Goal: Navigation & Orientation: Find specific page/section

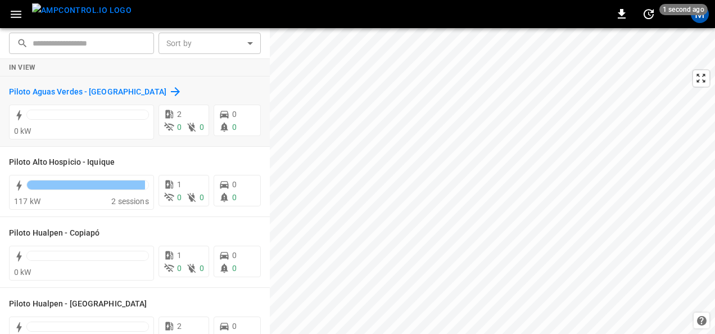
click at [110, 89] on h6 "Piloto Aguas Verdes - [GEOGRAPHIC_DATA]" at bounding box center [87, 92] width 157 height 12
click at [16, 15] on icon "button" at bounding box center [16, 14] width 14 height 14
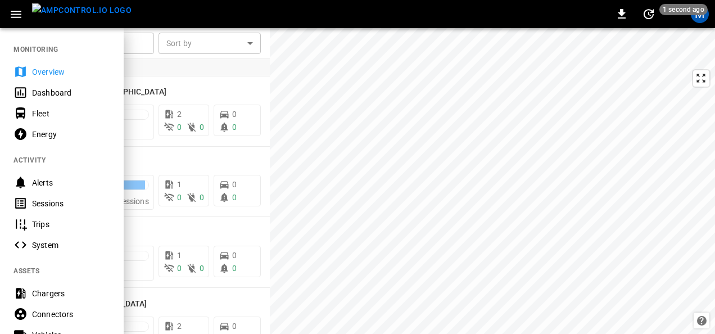
click at [71, 240] on div "System" at bounding box center [71, 244] width 78 height 11
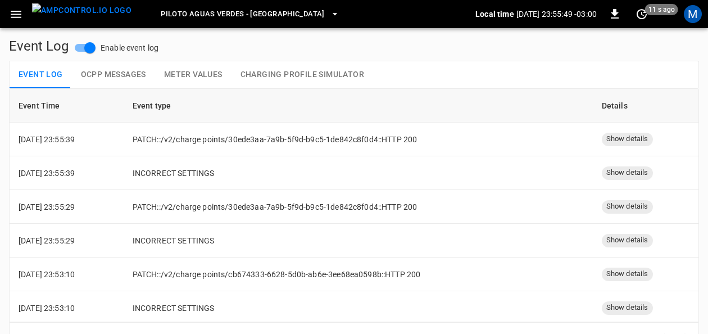
click at [21, 10] on icon "button" at bounding box center [16, 14] width 14 height 14
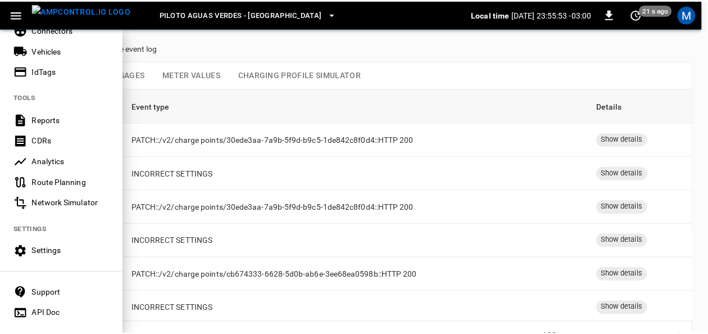
scroll to position [291, 0]
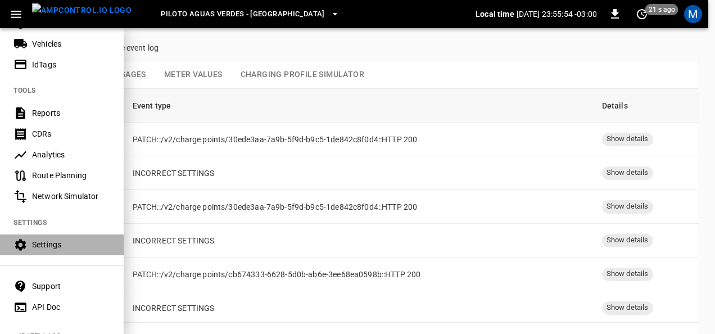
click at [62, 240] on div "Settings" at bounding box center [71, 244] width 78 height 11
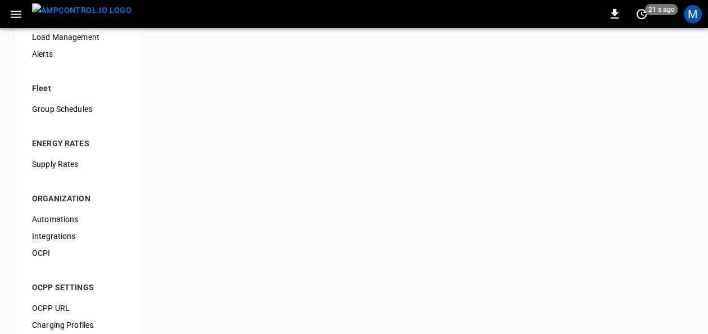
scroll to position [99, 0]
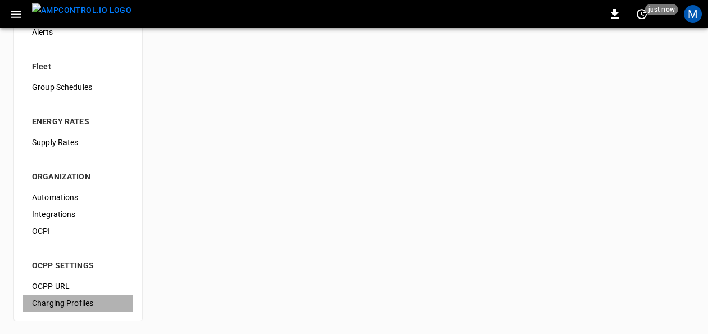
click at [80, 302] on span "Charging Profiles" at bounding box center [78, 303] width 92 height 12
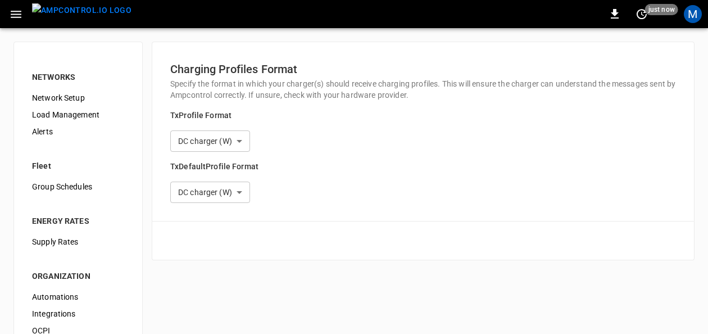
type input "**********"
click at [701, 15] on div "M" at bounding box center [693, 14] width 18 height 18
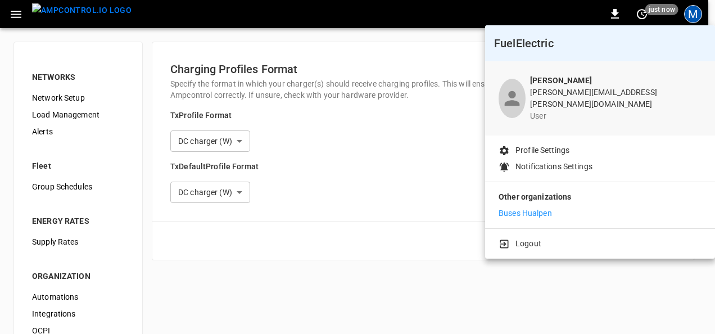
click at [534, 207] on p "Buses Hualpen" at bounding box center [524, 213] width 53 height 12
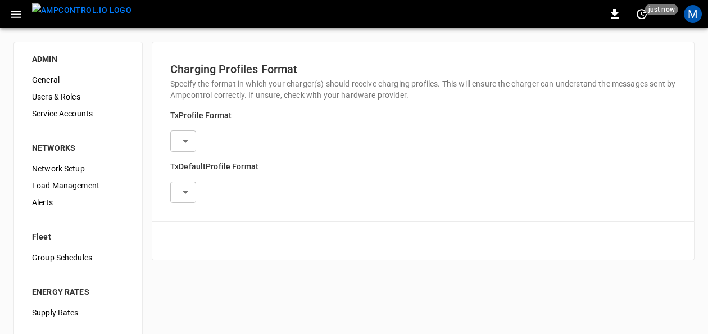
type input "**********"
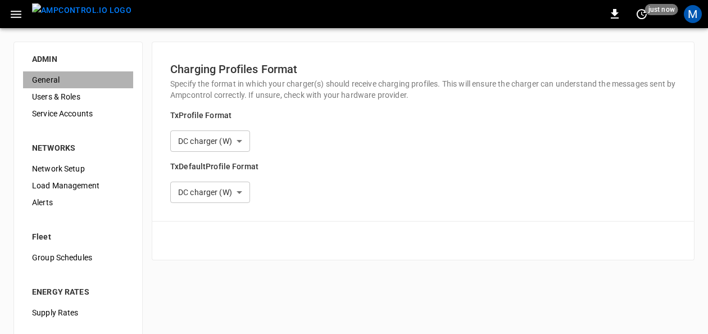
click at [42, 78] on span "General" at bounding box center [78, 80] width 92 height 12
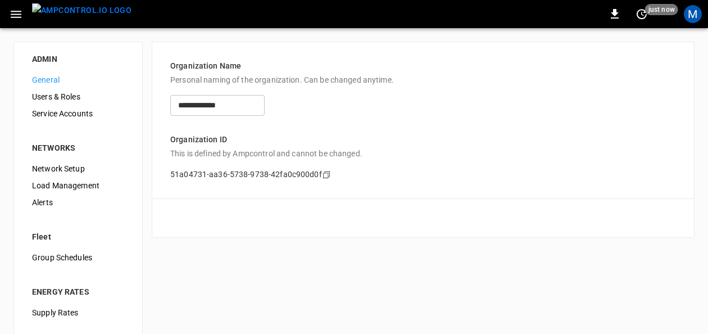
click at [78, 98] on span "Users & Roles" at bounding box center [78, 97] width 92 height 12
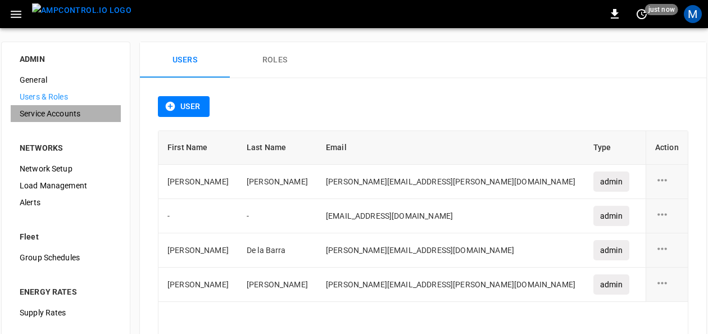
click at [76, 110] on span "Service Accounts" at bounding box center [66, 114] width 92 height 12
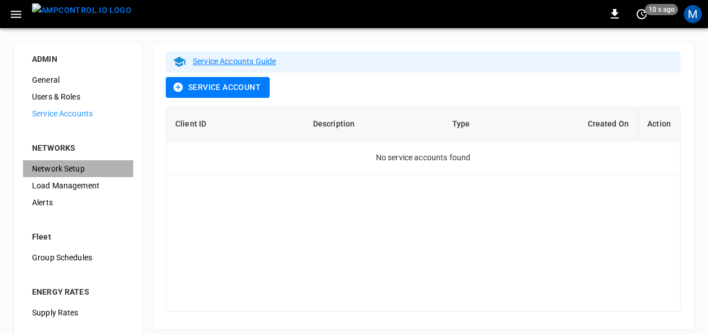
click at [75, 173] on span "Network Setup" at bounding box center [78, 169] width 92 height 12
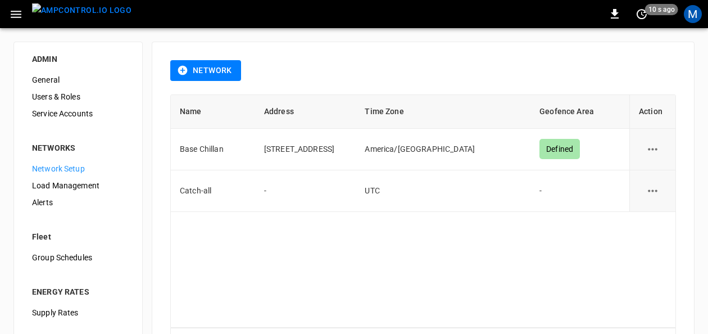
click at [72, 190] on span "Load Management" at bounding box center [78, 186] width 92 height 12
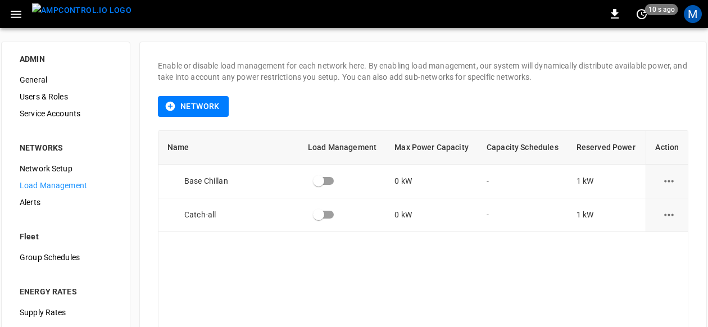
click at [63, 211] on li "Fleet" at bounding box center [66, 230] width 110 height 38
click at [62, 209] on div "Alerts" at bounding box center [66, 202] width 110 height 17
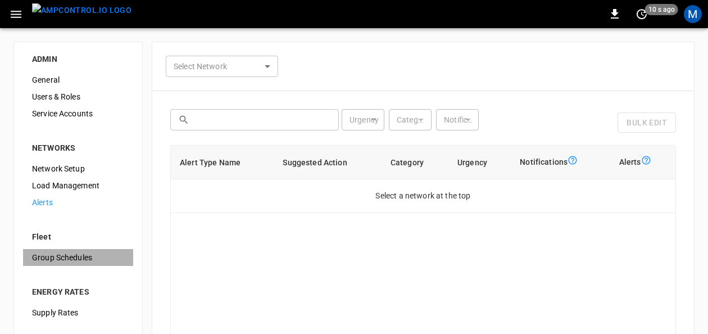
click at [81, 258] on span "Group Schedules" at bounding box center [78, 258] width 92 height 12
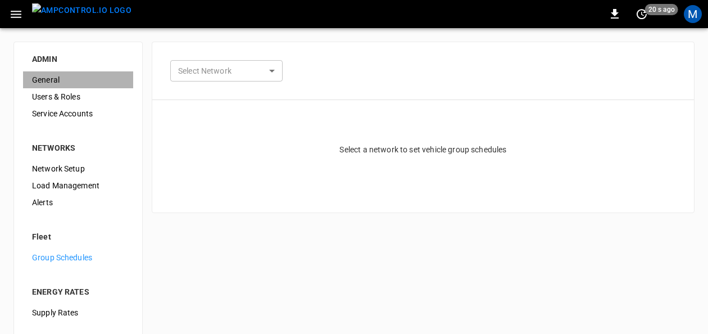
click at [49, 76] on span "General" at bounding box center [78, 80] width 92 height 12
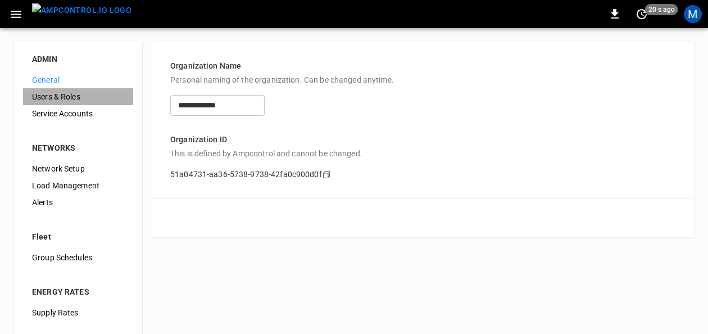
click at [66, 100] on span "Users & Roles" at bounding box center [78, 97] width 92 height 12
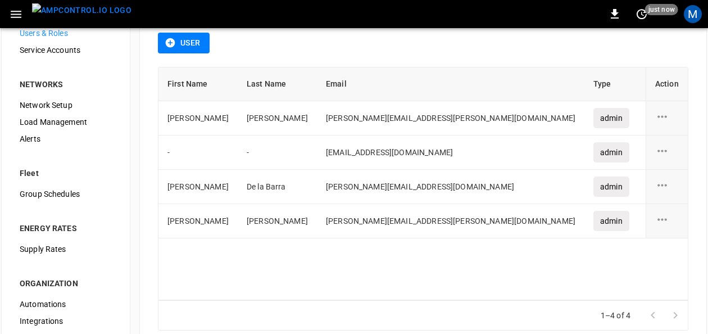
scroll to position [65, 0]
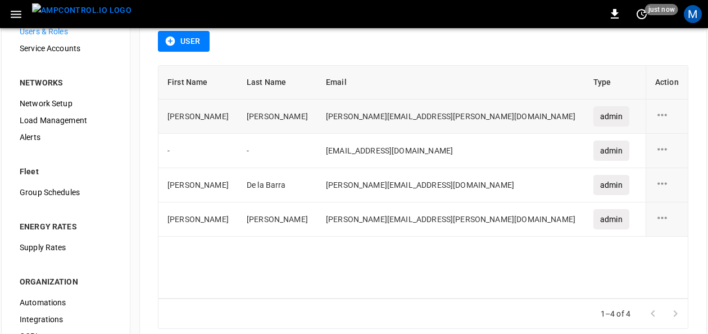
click at [655, 117] on icon "user action options" at bounding box center [662, 115] width 14 height 14
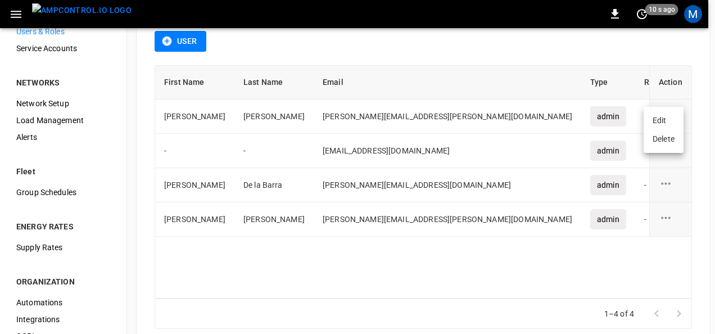
click at [686, 90] on div at bounding box center [357, 167] width 715 height 334
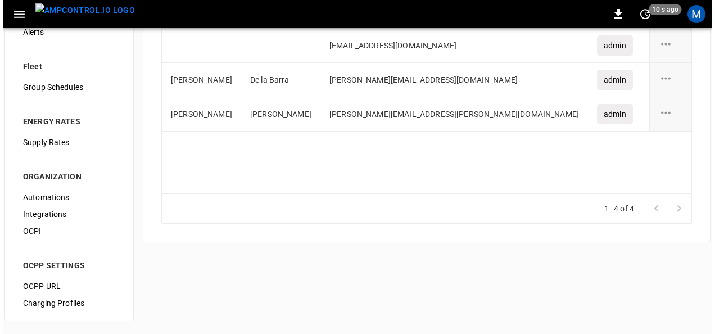
scroll to position [0, 0]
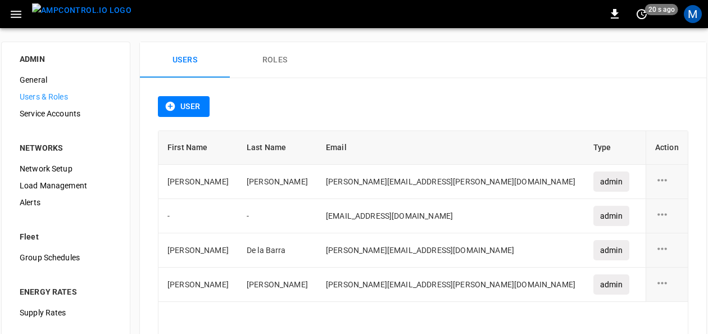
click at [23, 7] on button "button" at bounding box center [15, 14] width 23 height 21
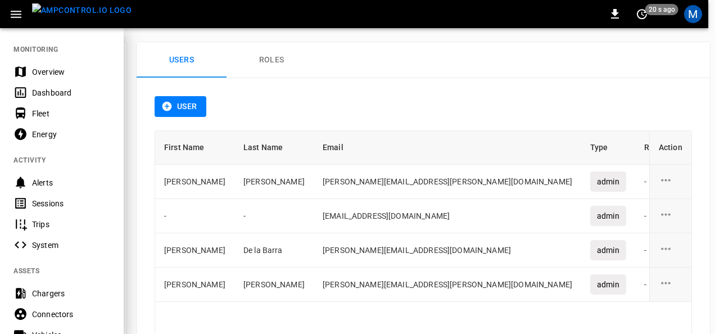
drag, startPoint x: 131, startPoint y: 115, endPoint x: 127, endPoint y: 161, distance: 46.2
click at [127, 161] on div "MONITORING Overview Dashboard Fleet Energy ACTIVITY Alerts Sessions Trips Syste…" at bounding box center [357, 167] width 715 height 334
click at [92, 2] on button "menu" at bounding box center [82, 14] width 108 height 28
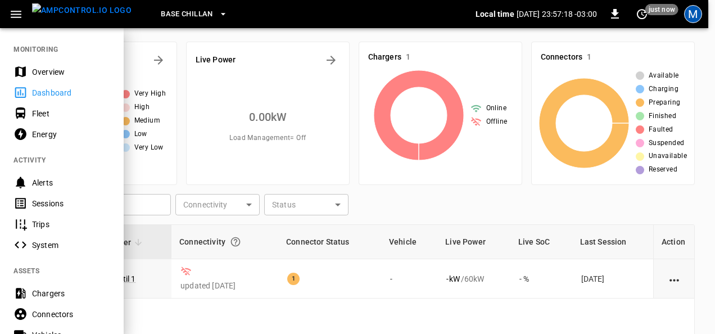
click at [696, 16] on div "M" at bounding box center [693, 14] width 18 height 18
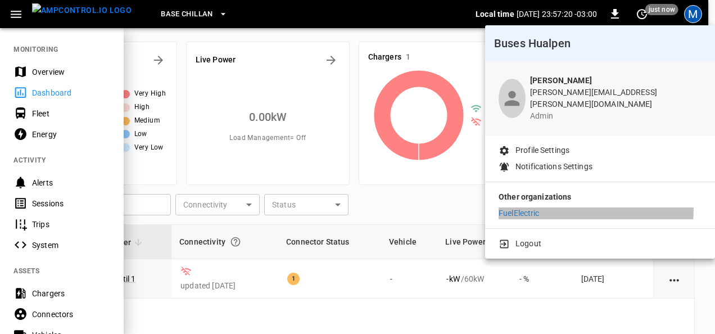
click at [522, 207] on p "FuelElectric" at bounding box center [518, 213] width 41 height 12
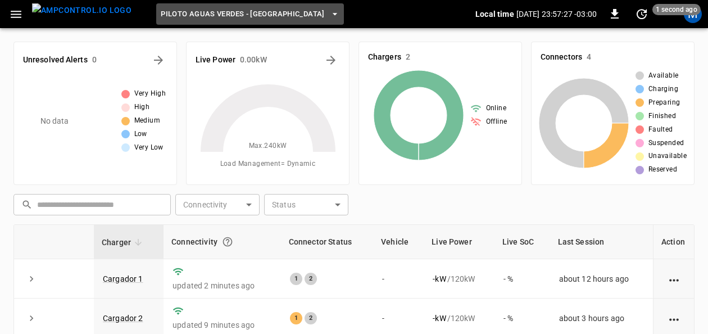
click at [264, 6] on button "Piloto Aguas Verdes - [GEOGRAPHIC_DATA]" at bounding box center [250, 14] width 188 height 22
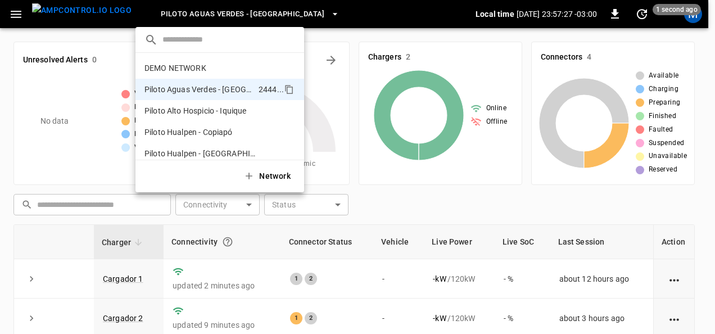
scroll to position [9, 0]
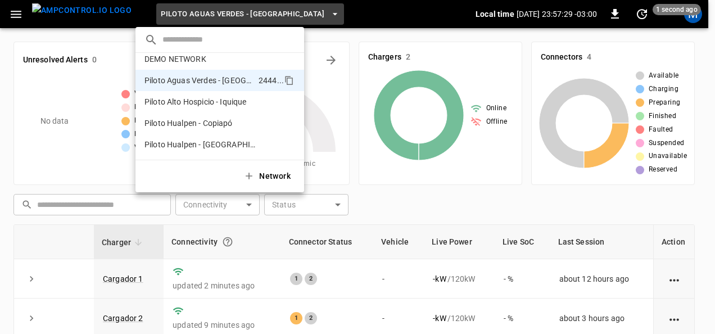
click at [16, 13] on div at bounding box center [357, 167] width 715 height 334
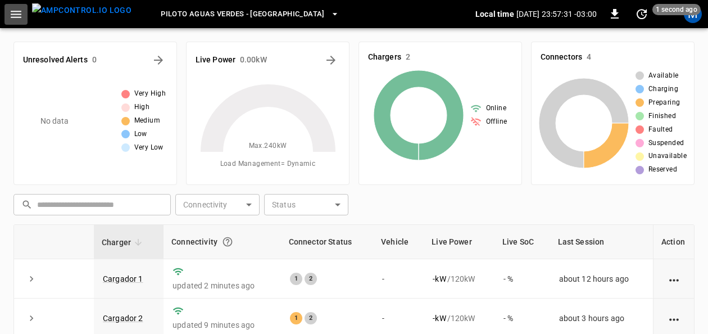
click at [9, 11] on icon "button" at bounding box center [16, 14] width 14 height 14
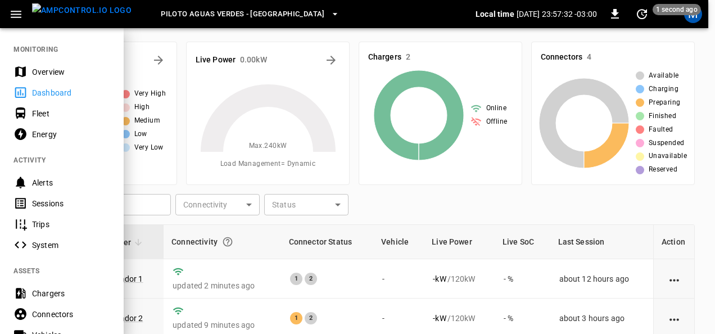
drag, startPoint x: 51, startPoint y: 72, endPoint x: 61, endPoint y: 67, distance: 10.6
click at [51, 72] on div "Overview" at bounding box center [71, 71] width 78 height 11
